Goal: Transaction & Acquisition: Purchase product/service

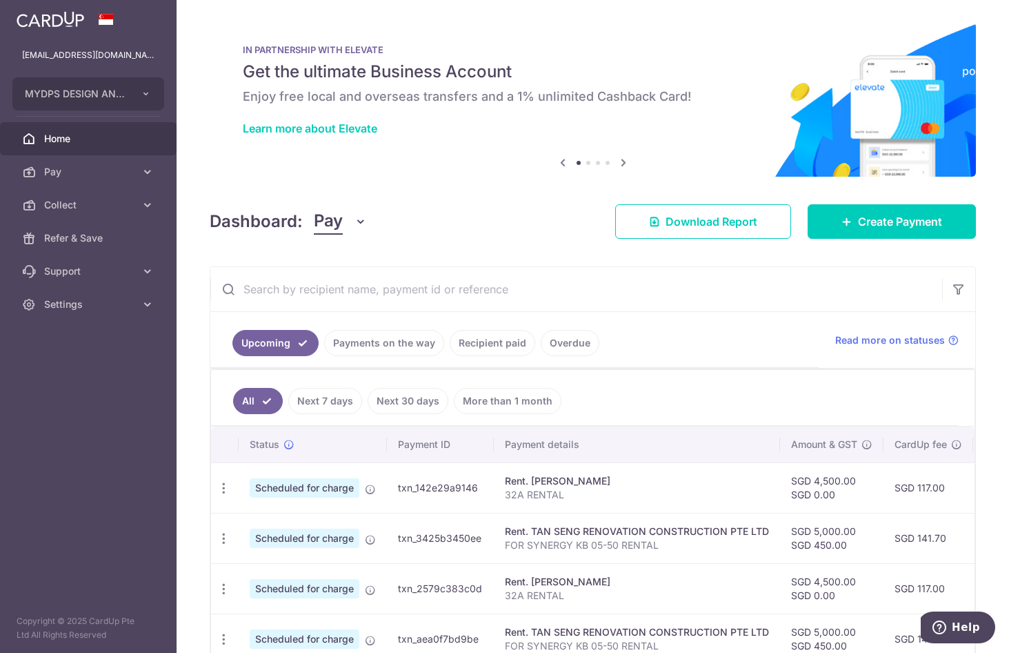
click at [39, 135] on link "Home" at bounding box center [88, 138] width 177 height 33
click at [892, 224] on span "Create Payment" at bounding box center [900, 221] width 84 height 17
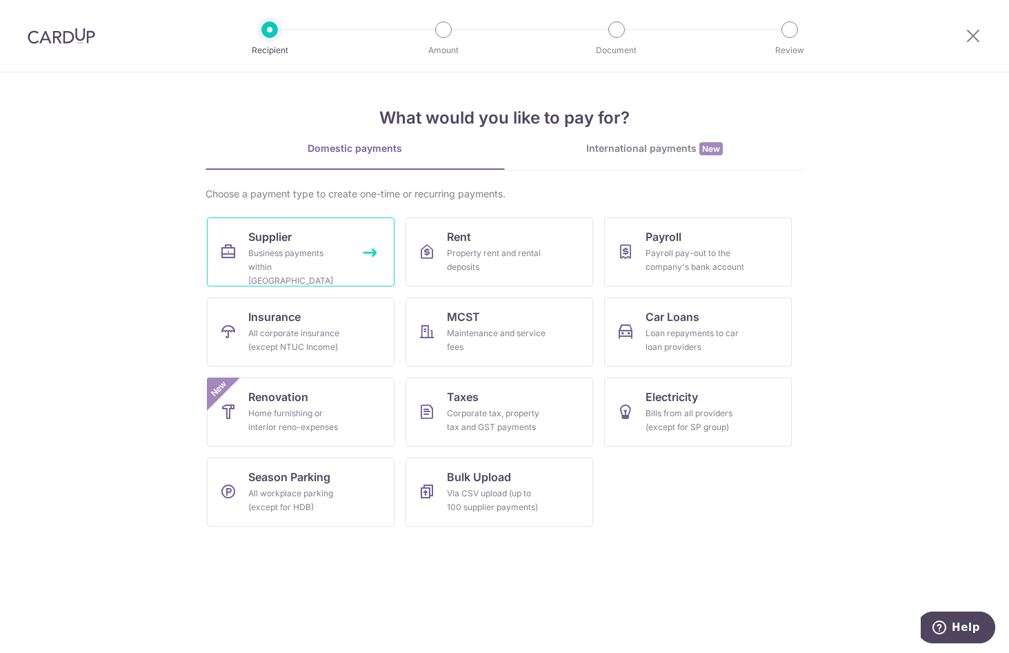
click at [282, 242] on span "Supplier" at bounding box center [269, 236] width 43 height 17
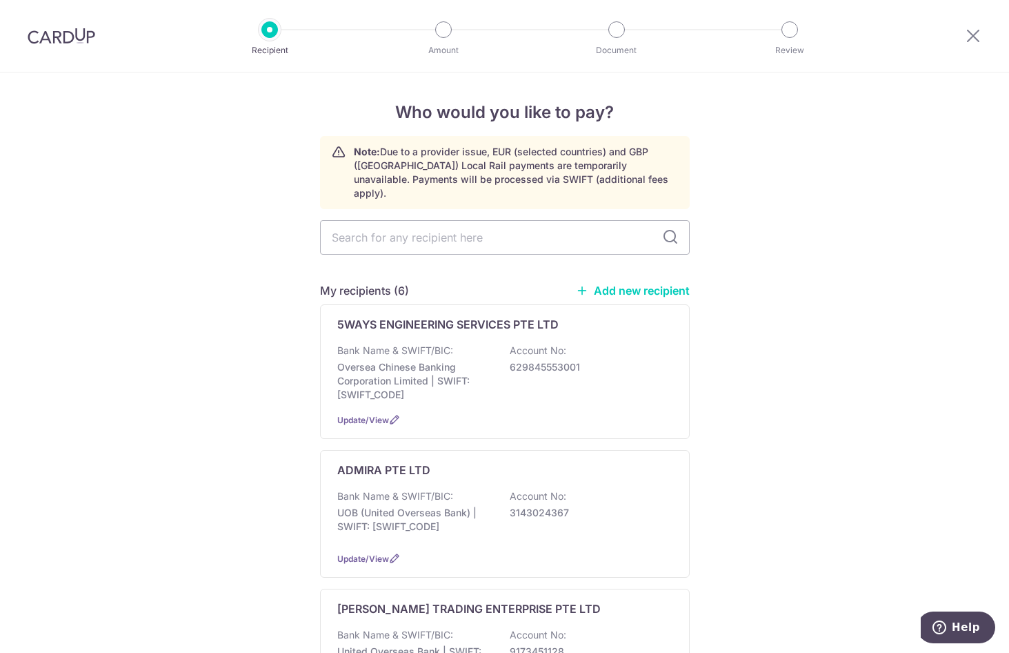
click at [633, 284] on link "Add new recipient" at bounding box center [633, 291] width 114 height 14
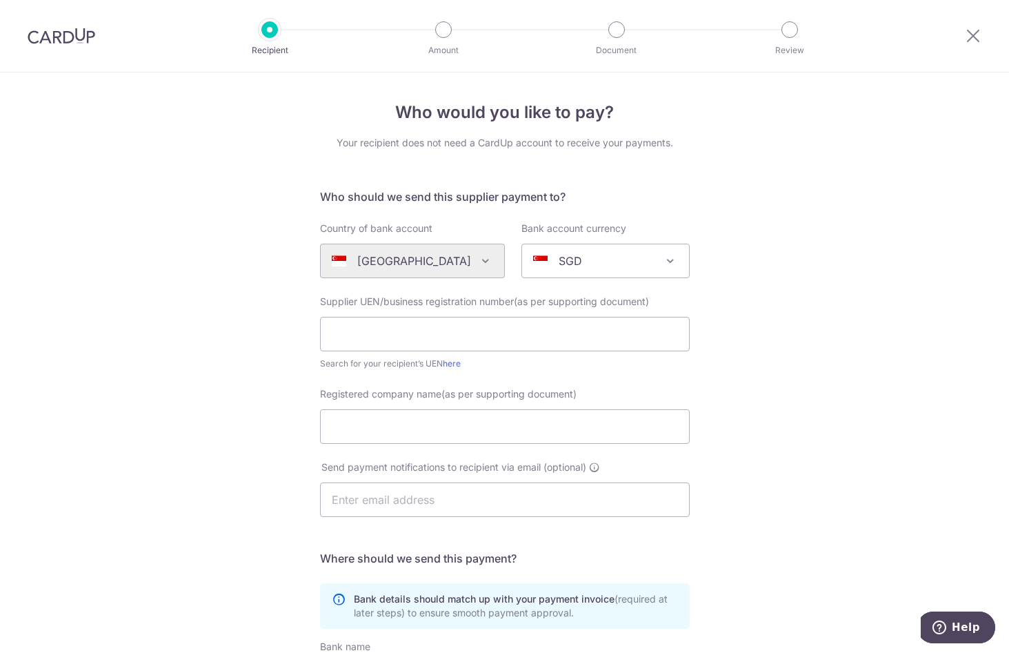
click at [866, 471] on div "Who would you like to pay? Your recipient does not need a CardUp account to rec…" at bounding box center [504, 490] width 1009 height 836
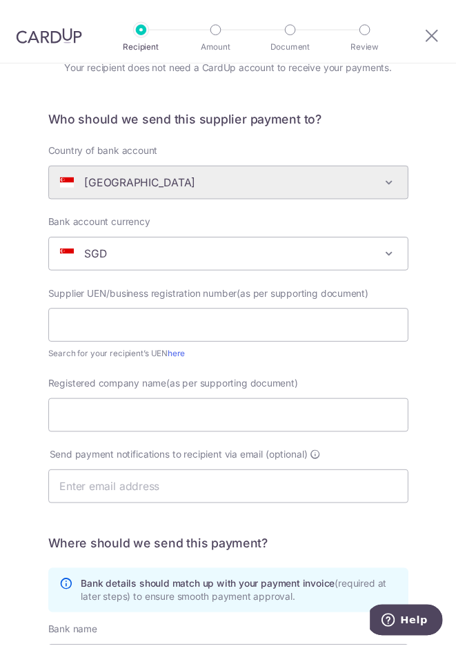
scroll to position [66, 0]
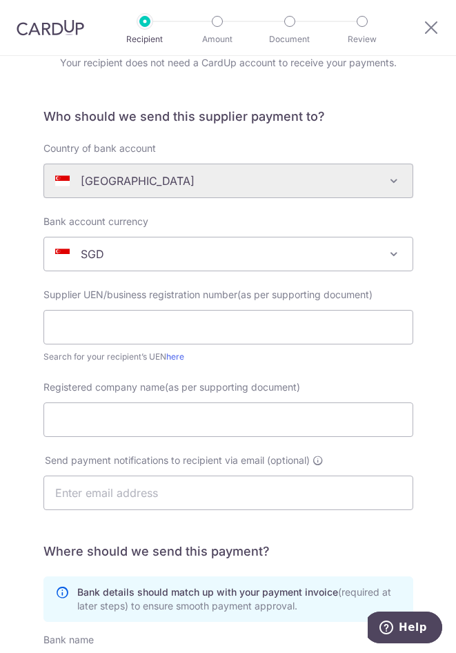
click at [422, 288] on div "Who would you like to pay? Your recipient does not need a CardUp account to rec…" at bounding box center [228, 482] width 456 height 985
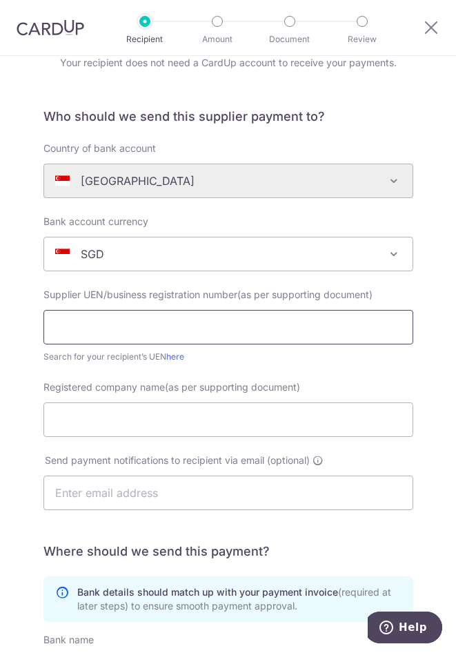
click at [131, 335] on input "text" at bounding box center [228, 327] width 370 height 34
click at [79, 330] on input "text" at bounding box center [228, 327] width 370 height 34
type input "201904707Z"
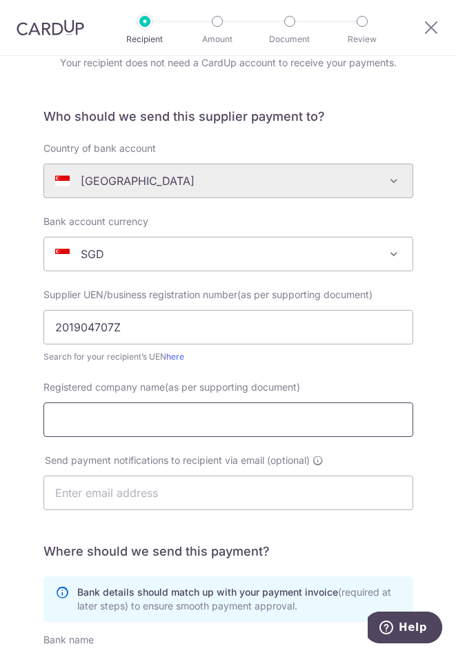
click at [119, 424] on input "Registered company name(as per supporting document)" at bounding box center [228, 419] width 370 height 34
click at [68, 417] on input "Registered company name(as per supporting document)" at bounding box center [228, 419] width 370 height 34
type input "GKT AIRE PTE LTD"
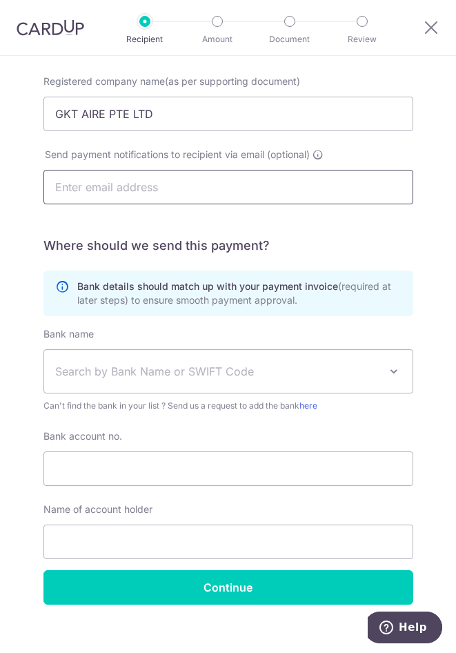
scroll to position [388, 0]
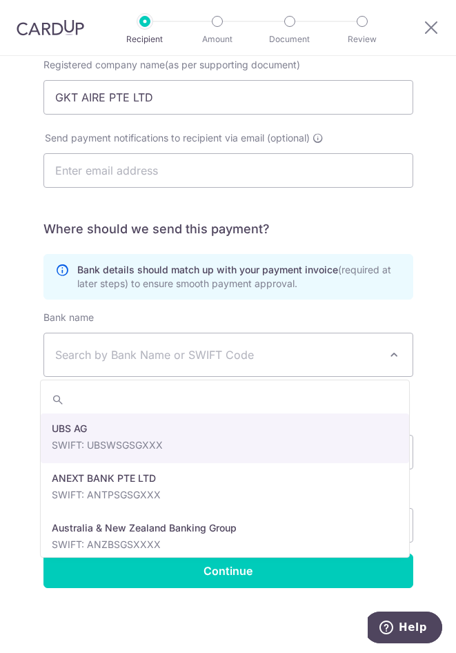
click at [101, 357] on span "Search by Bank Name or SWIFT Code" at bounding box center [217, 354] width 324 height 17
click at [127, 349] on span "Search by Bank Name or SWIFT Code" at bounding box center [217, 354] width 324 height 17
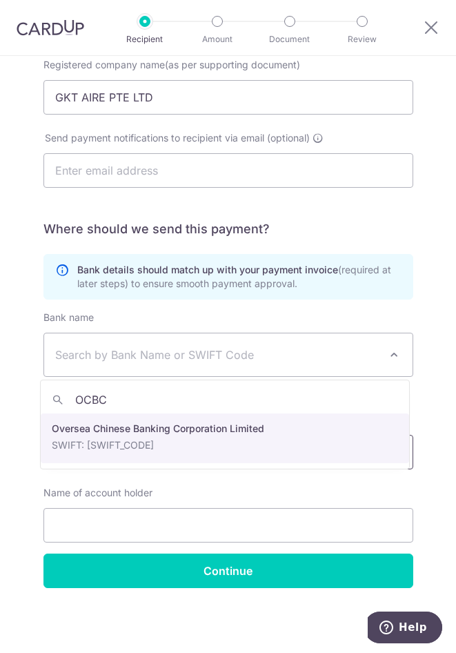
type input "OCBC"
select select "12"
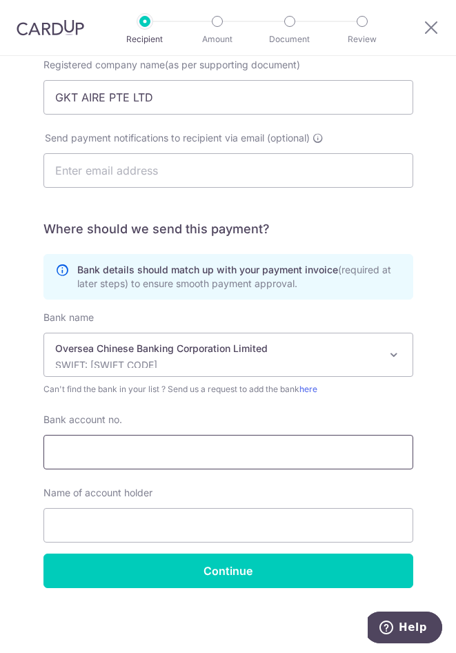
click at [110, 458] on input "Bank account no." at bounding box center [228, 452] width 370 height 34
drag, startPoint x: 223, startPoint y: 458, endPoint x: -115, endPoint y: 466, distance: 338.2
click at [0, 466] on html "Recipient Amount Document Review Who would you like to pay? Your recipient does…" at bounding box center [228, 326] width 456 height 653
type input "6"
type input "687569418001"
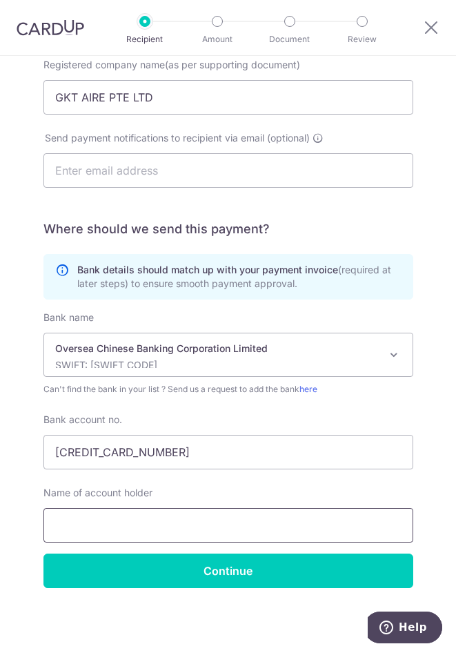
click at [88, 512] on input "text" at bounding box center [228, 525] width 370 height 34
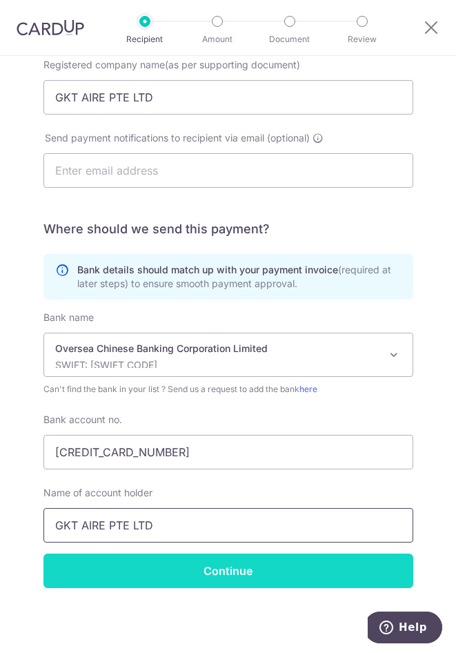
type input "GKT AIRE PTE LTD"
click at [286, 566] on input "Continue" at bounding box center [228, 570] width 370 height 34
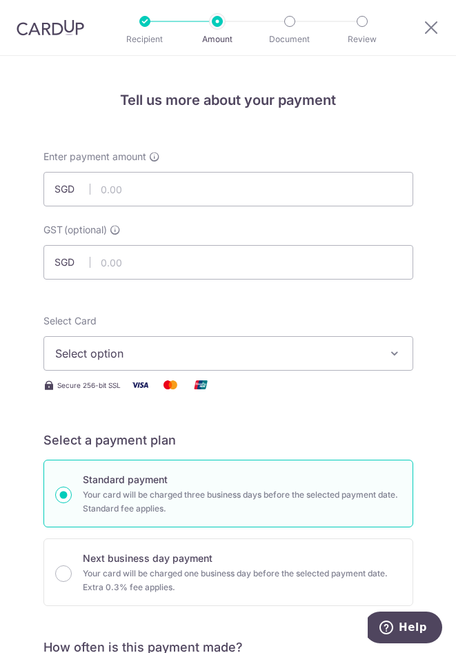
click at [331, 161] on div "Enter payment amount SGD" at bounding box center [228, 178] width 370 height 57
click at [284, 184] on input "text" at bounding box center [228, 189] width 370 height 34
click at [49, 23] on img at bounding box center [51, 27] width 68 height 17
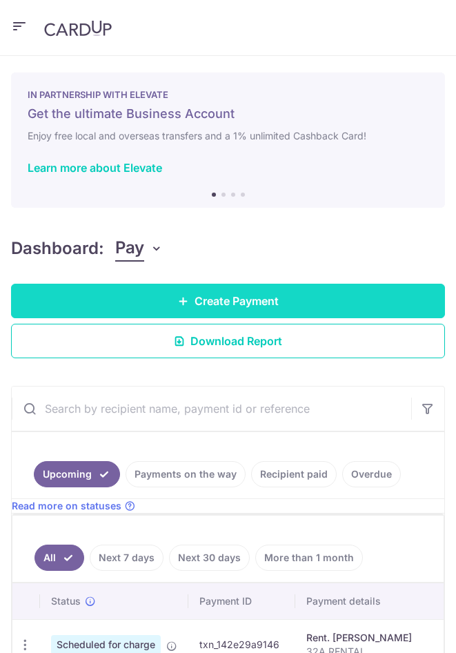
click at [258, 302] on span "Create Payment" at bounding box center [237, 301] width 84 height 17
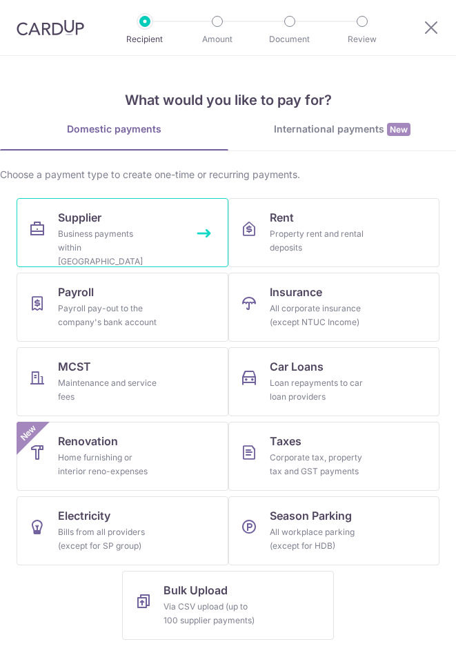
click at [115, 224] on link "Supplier Business payments within Singapore" at bounding box center [123, 232] width 212 height 69
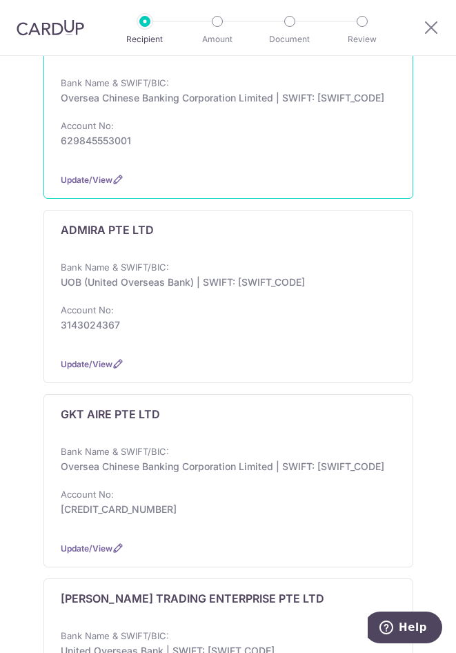
scroll to position [345, 0]
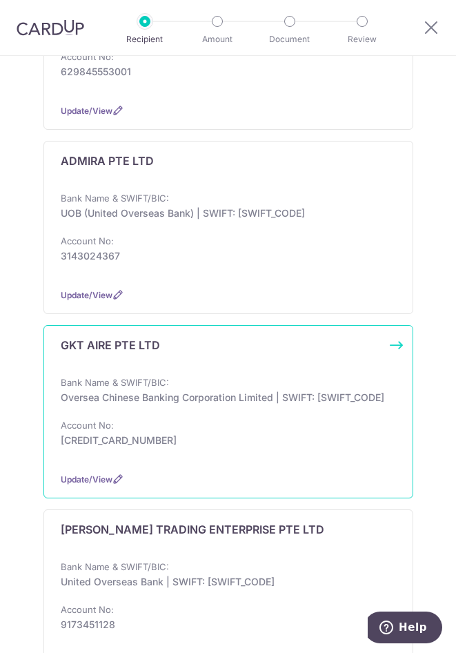
click at [333, 434] on div "Bank Name & SWIFT/BIC: Oversea Chinese Banking Corporation Limited | SWIFT: [SW…" at bounding box center [228, 418] width 335 height 86
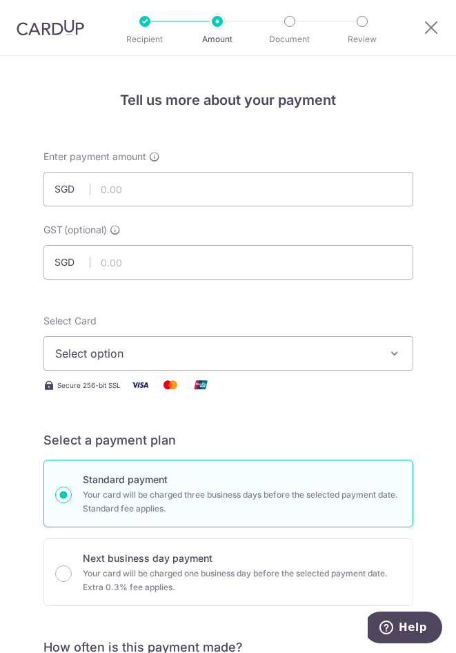
click at [47, 35] on img at bounding box center [51, 27] width 68 height 17
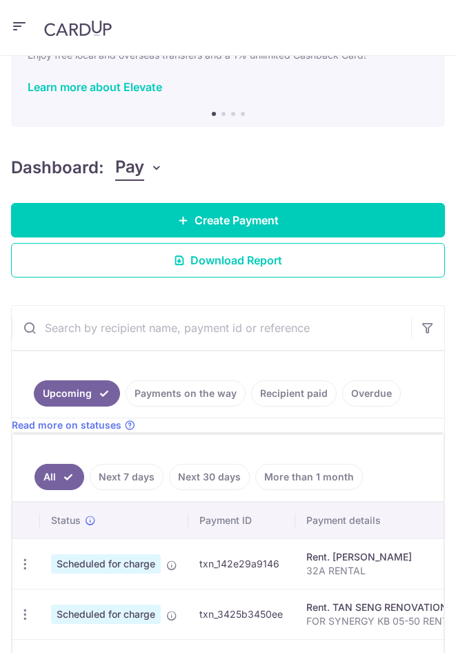
scroll to position [276, 0]
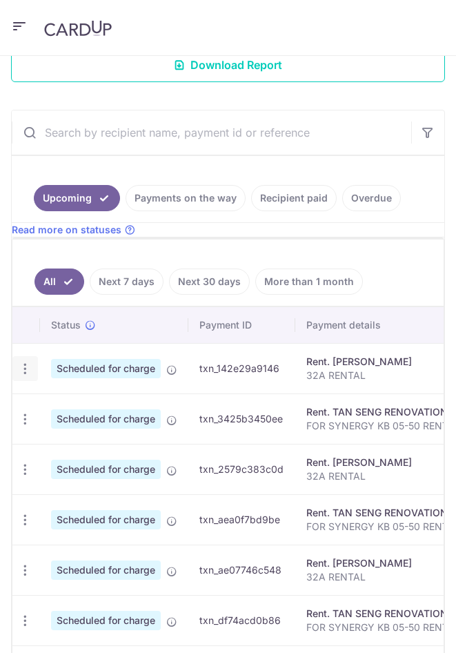
click at [28, 368] on icon "button" at bounding box center [25, 369] width 14 height 14
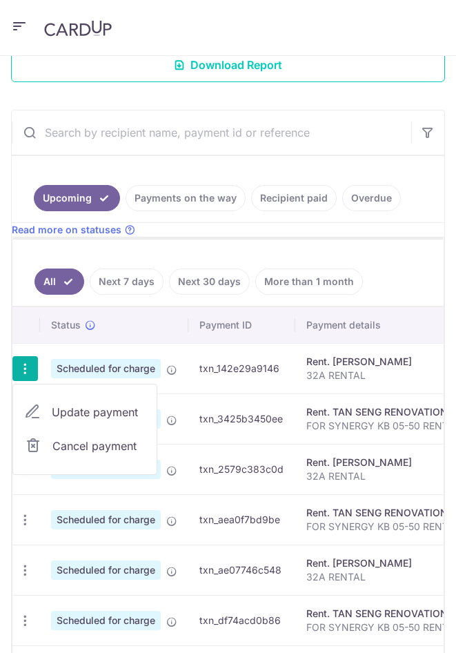
click at [384, 246] on ul "All Next 7 days Next 30 days More than 1 month" at bounding box center [227, 273] width 431 height 68
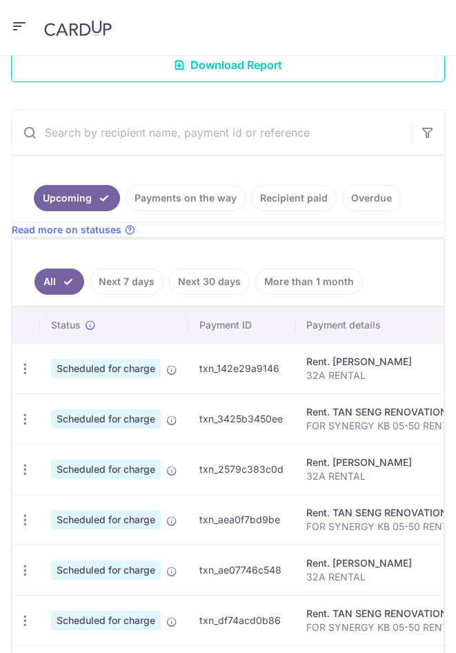
click at [20, 20] on icon "button" at bounding box center [19, 26] width 17 height 17
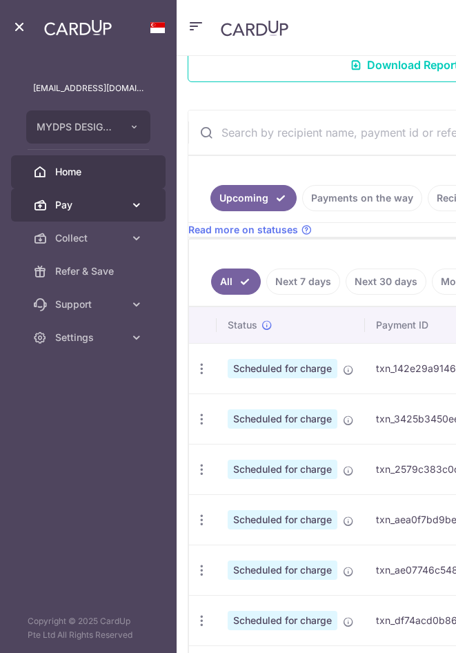
click at [83, 214] on link "Pay" at bounding box center [88, 204] width 155 height 33
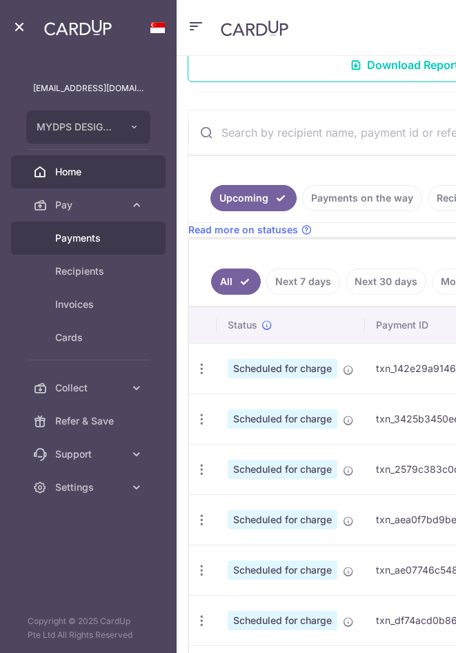
click at [94, 242] on span "Payments" at bounding box center [99, 238] width 88 height 14
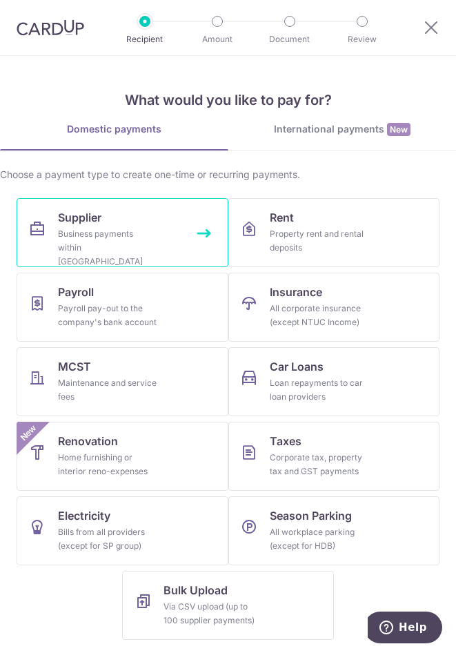
click at [177, 228] on link "Supplier Business payments within Singapore" at bounding box center [123, 232] width 212 height 69
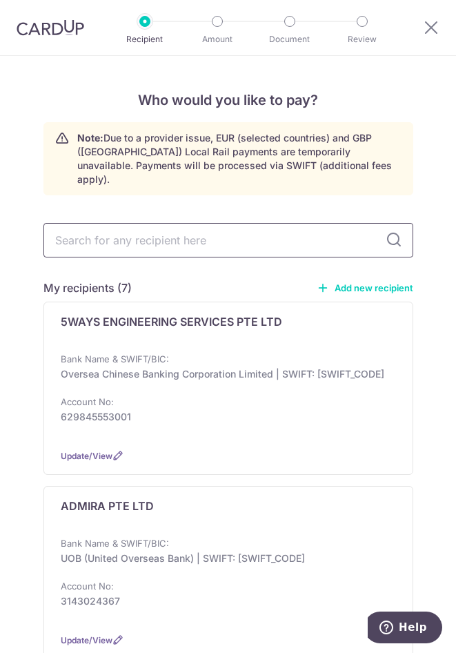
click at [78, 225] on input "text" at bounding box center [228, 240] width 370 height 34
type input "GK"
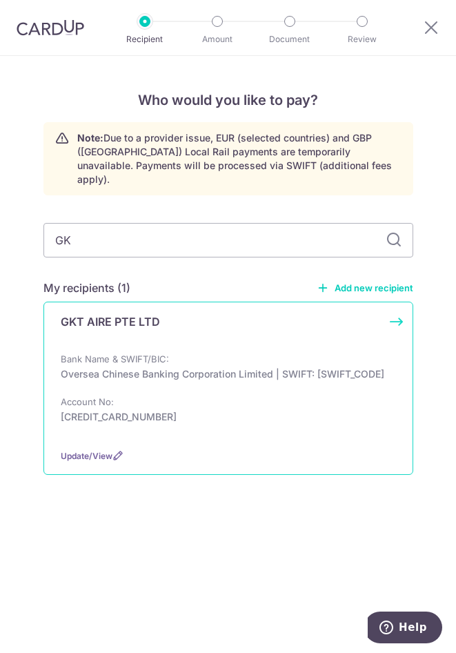
click at [139, 329] on div "GKT AIRE PTE LTD Bank Name & SWIFT/BIC: Oversea Chinese Banking Corporation Lim…" at bounding box center [228, 388] width 370 height 173
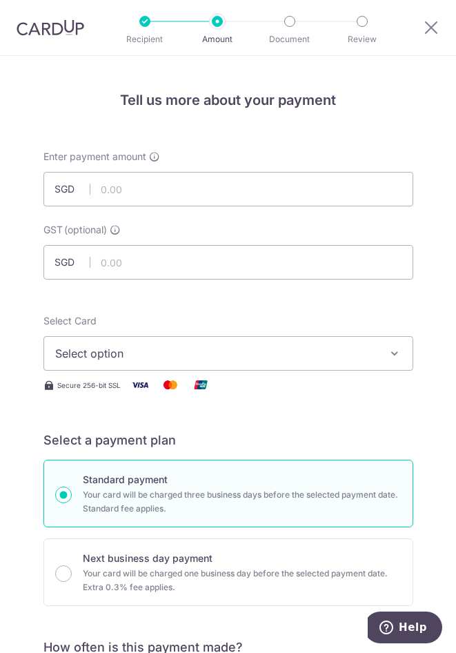
click at [151, 192] on input "text" at bounding box center [228, 189] width 370 height 34
click at [135, 192] on input "text" at bounding box center [228, 189] width 370 height 34
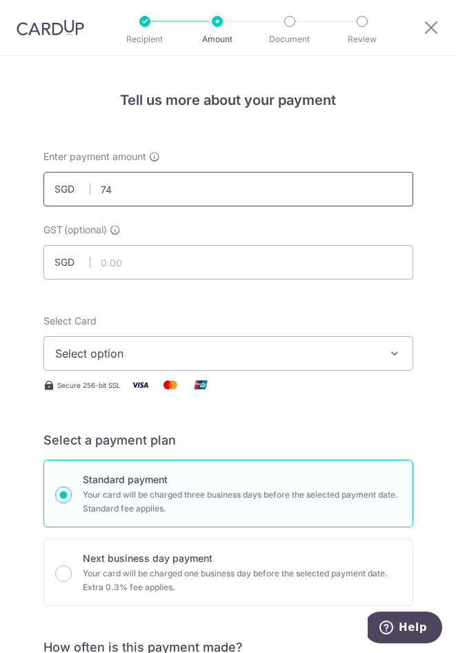
drag, startPoint x: 144, startPoint y: 184, endPoint x: -63, endPoint y: 204, distance: 208.6
click at [0, 204] on html "Recipient Amount Document Review Tell us more about your payment Enter payment …" at bounding box center [228, 326] width 456 height 653
type input "6,800.00"
click at [111, 262] on input "text" at bounding box center [228, 262] width 370 height 34
type input "612.00"
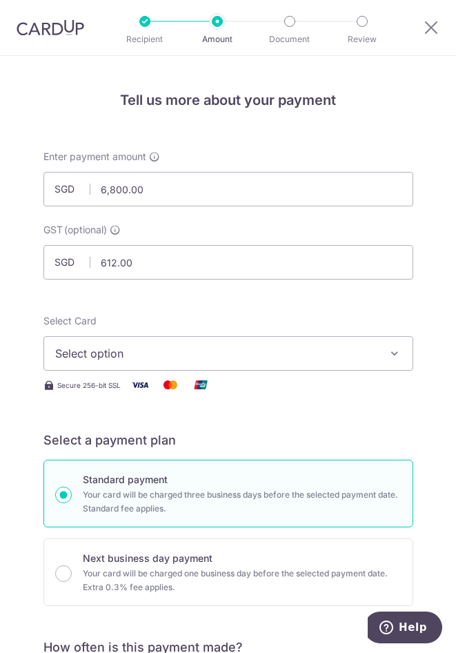
click at [201, 318] on div "Select Card Select option Add credit card Your Cards **** 2001 **** 8583 **** 8…" at bounding box center [228, 342] width 370 height 57
click at [200, 362] on button "Select option" at bounding box center [228, 353] width 370 height 34
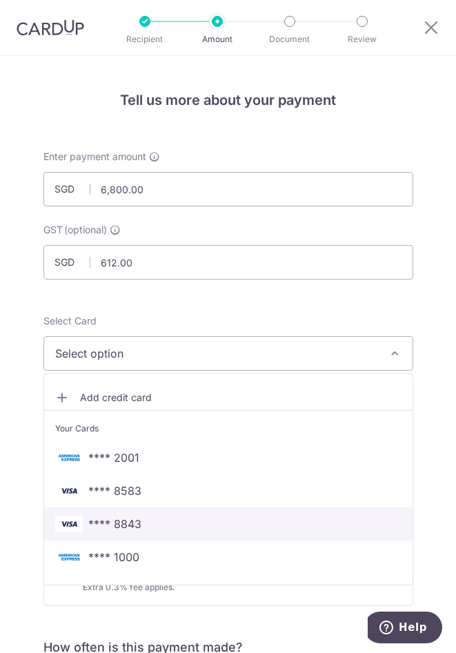
drag, startPoint x: 122, startPoint y: 523, endPoint x: 256, endPoint y: 536, distance: 134.5
click at [122, 523] on span "**** 8843" at bounding box center [114, 523] width 53 height 17
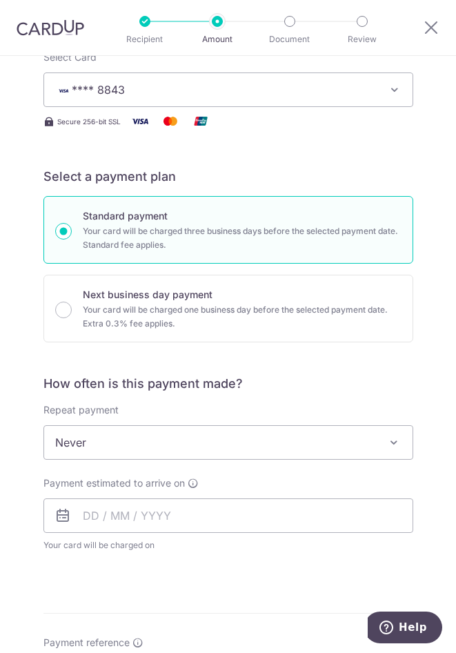
scroll to position [345, 0]
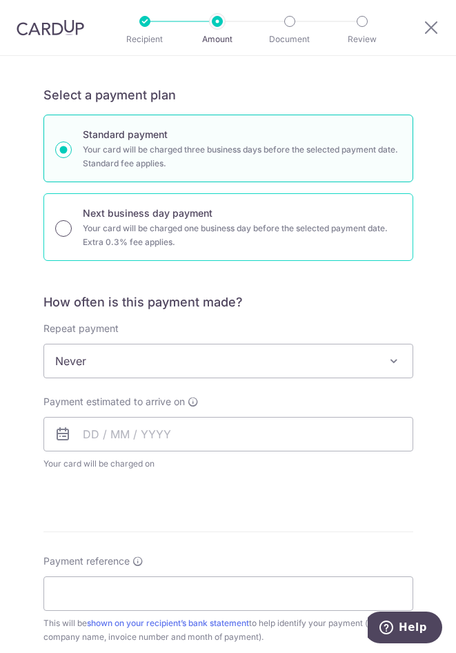
click at [63, 230] on input "Next business day payment Your card will be charged one business day before the…" at bounding box center [63, 228] width 17 height 17
radio input "true"
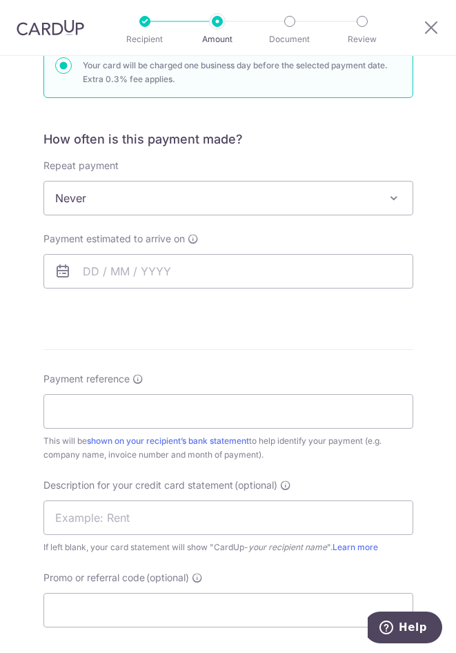
scroll to position [552, 0]
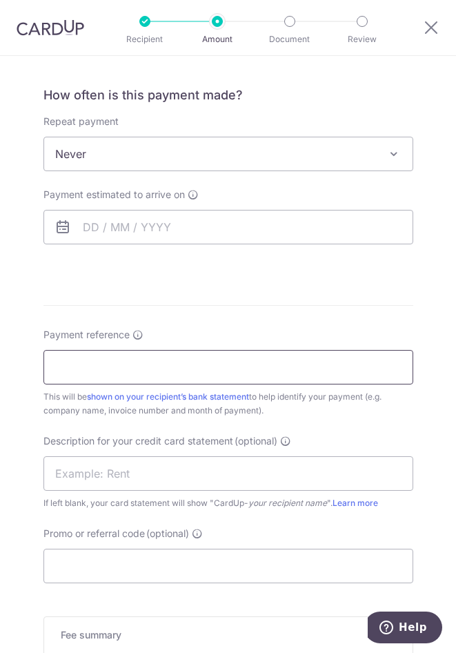
click at [142, 354] on input "Payment reference" at bounding box center [228, 367] width 370 height 34
click at [165, 364] on input "Payment reference" at bounding box center [228, 367] width 370 height 34
type input "F"
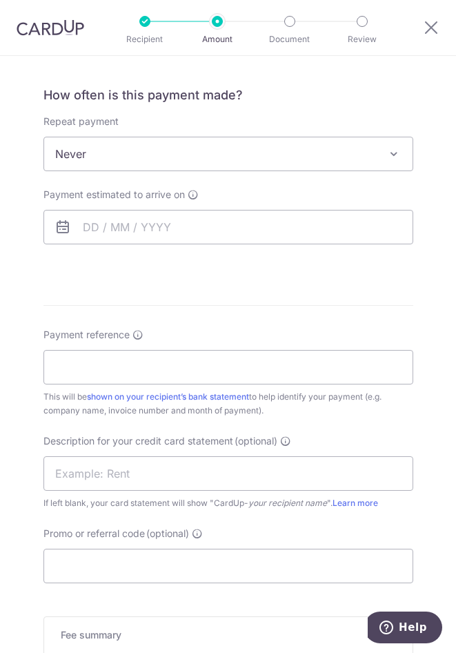
click at [72, 38] on div at bounding box center [47, 27] width 95 height 55
click at [71, 29] on img at bounding box center [51, 27] width 68 height 17
click at [57, 32] on img at bounding box center [51, 27] width 68 height 17
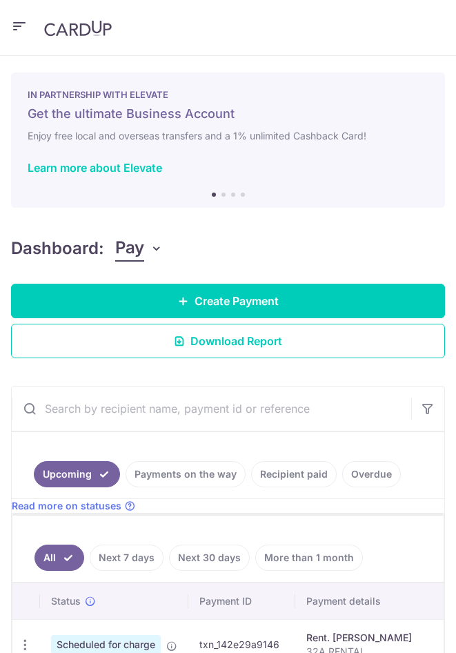
click at [60, 28] on img at bounding box center [78, 28] width 68 height 17
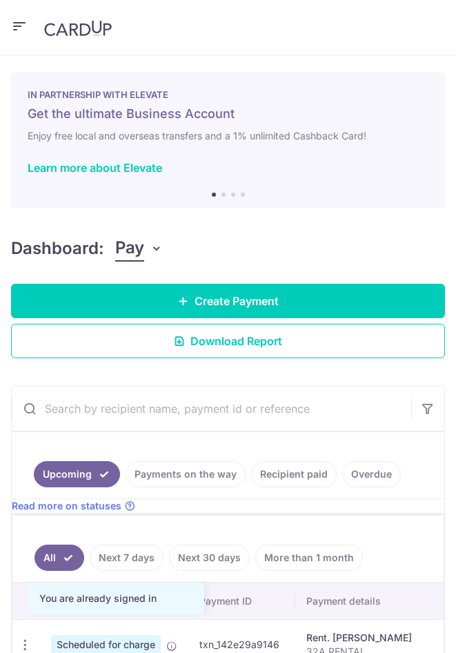
click at [14, 21] on icon "button" at bounding box center [19, 26] width 17 height 17
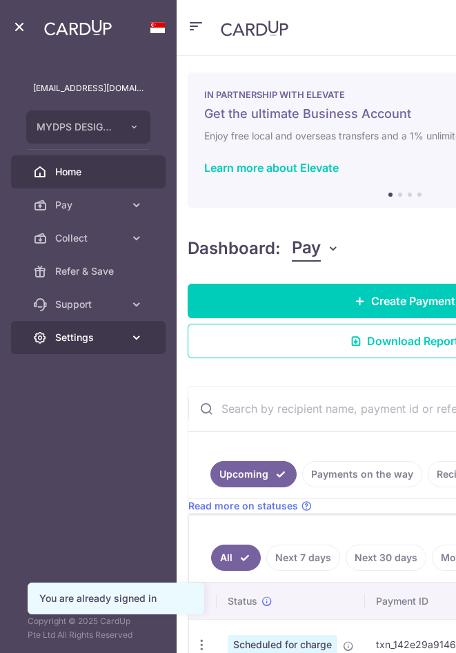
click at [120, 342] on span "Settings" at bounding box center [89, 337] width 69 height 14
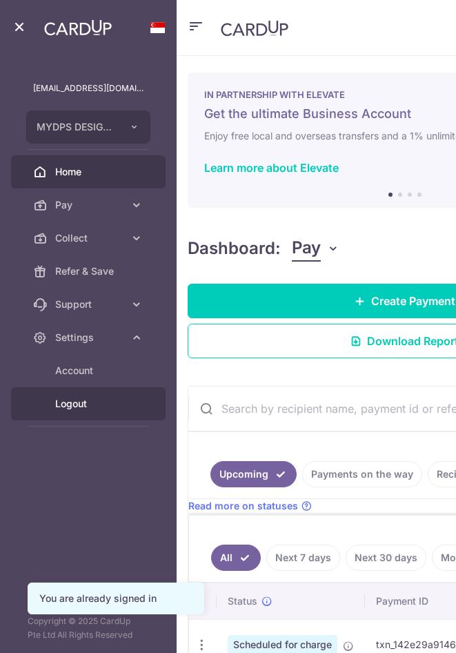
click at [99, 397] on span "Logout" at bounding box center [99, 404] width 88 height 14
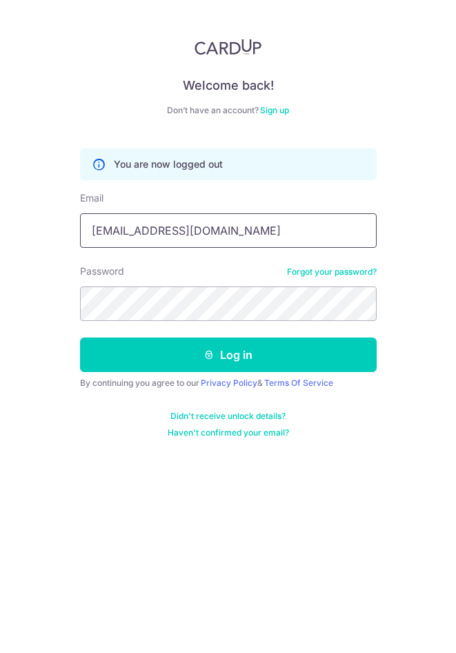
click at [206, 241] on input "[EMAIL_ADDRESS][DOMAIN_NAME]" at bounding box center [228, 230] width 297 height 34
type input "[EMAIL_ADDRESS][DOMAIN_NAME]"
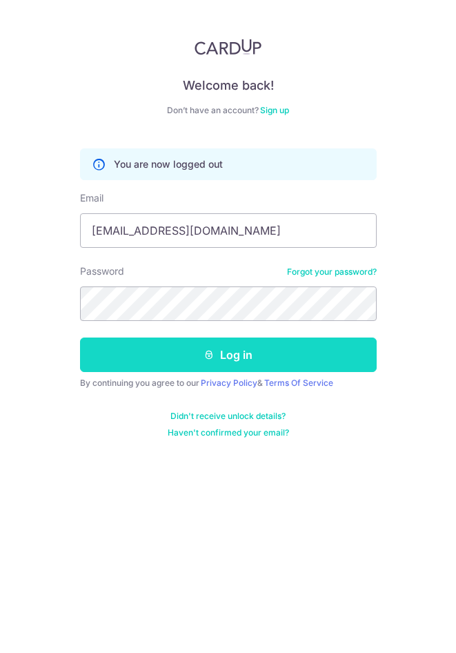
click at [188, 357] on button "Log in" at bounding box center [228, 354] width 297 height 34
